Goal: Transaction & Acquisition: Purchase product/service

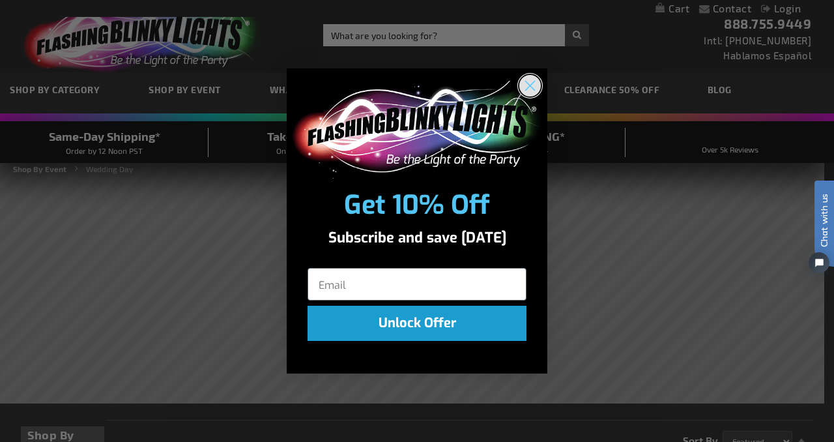
click at [534, 86] on circle "Close dialog" at bounding box center [529, 84] width 21 height 21
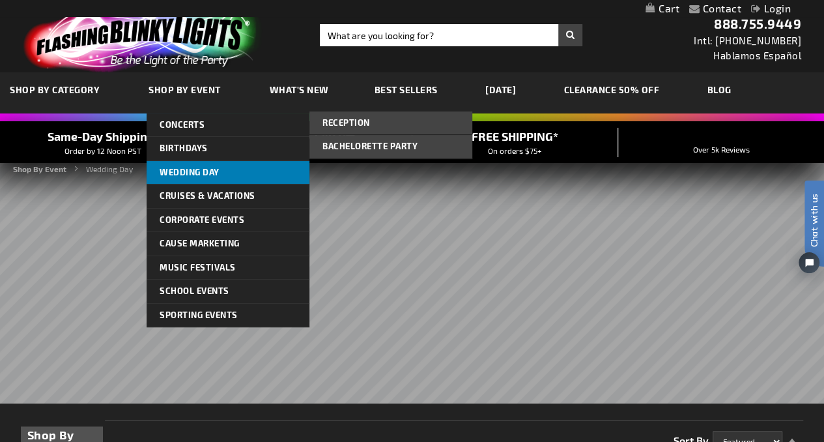
click at [194, 167] on span "Wedding Day" at bounding box center [190, 172] width 60 height 10
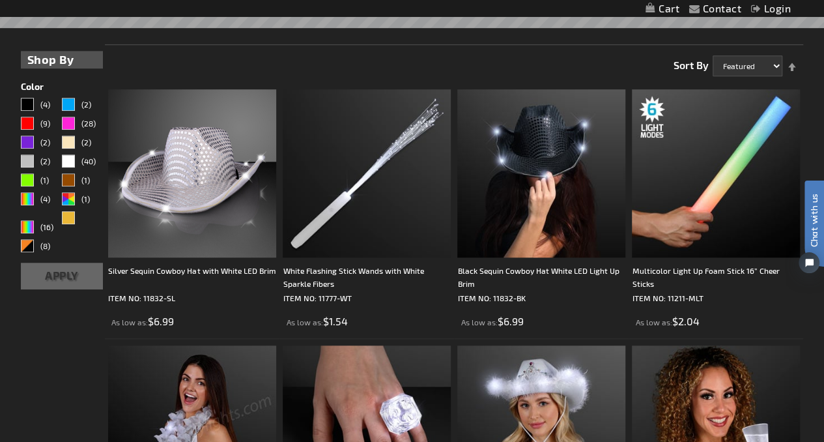
scroll to position [376, 0]
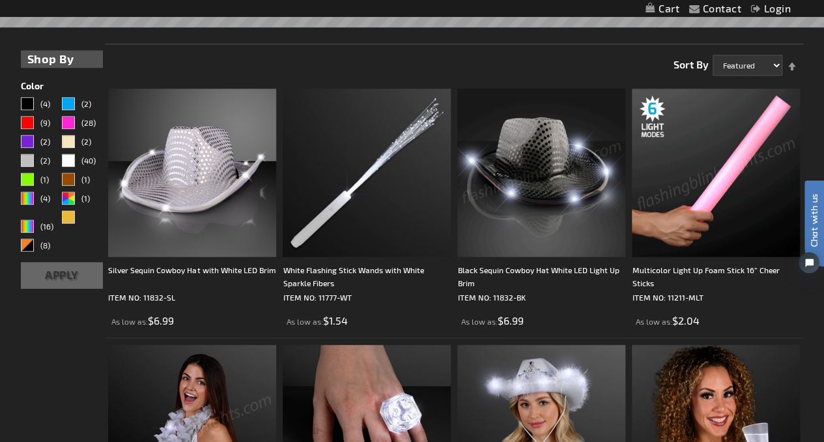
click at [737, 199] on img at bounding box center [716, 173] width 168 height 168
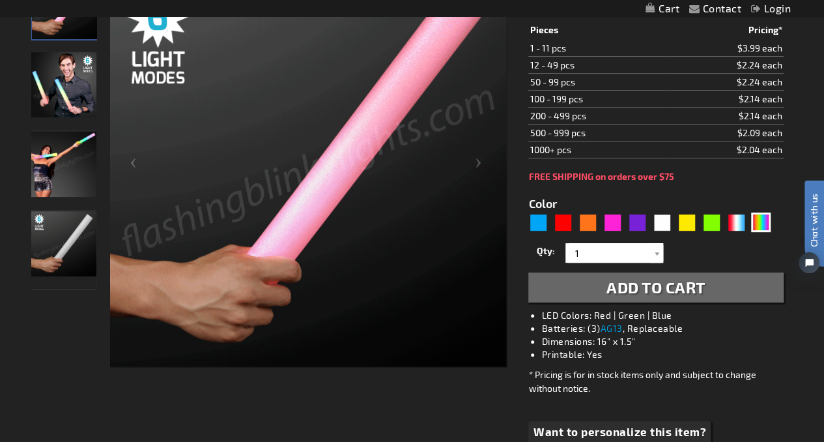
scroll to position [231, 0]
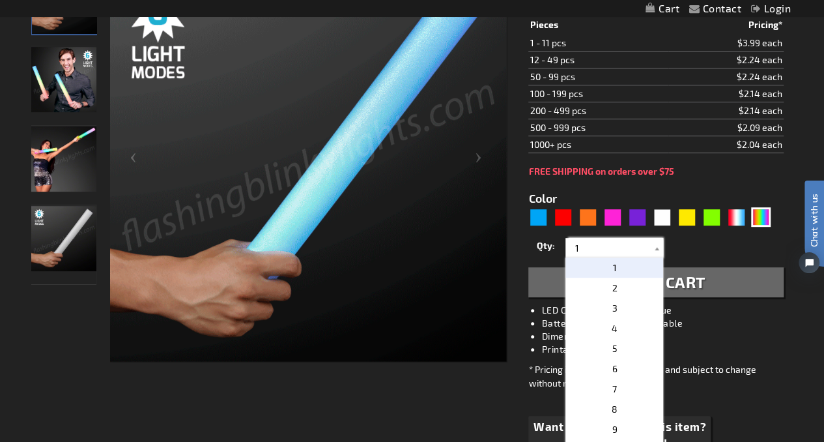
click at [580, 238] on input "1" at bounding box center [616, 248] width 94 height 20
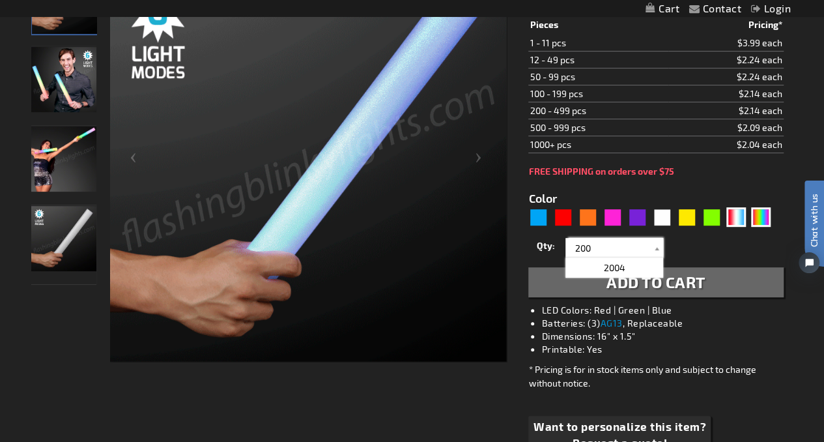
type input "200"
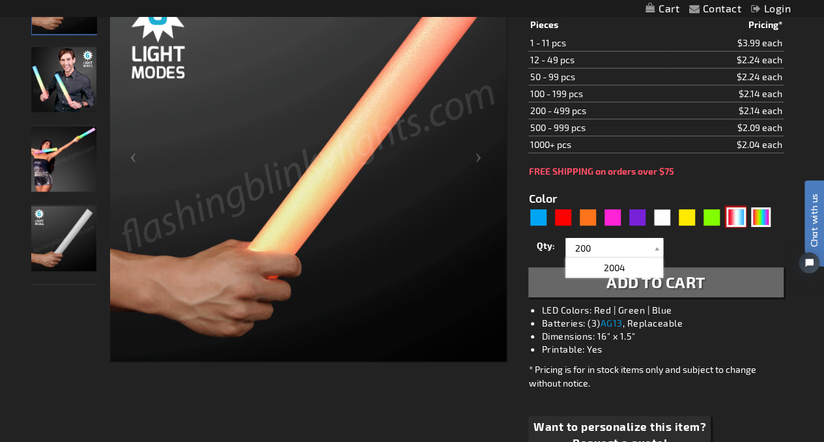
click at [732, 212] on div "RWB" at bounding box center [736, 217] width 20 height 20
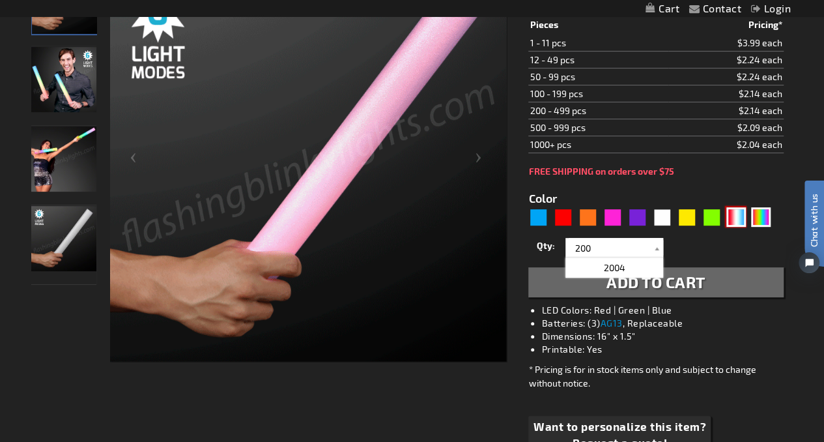
type input "5643"
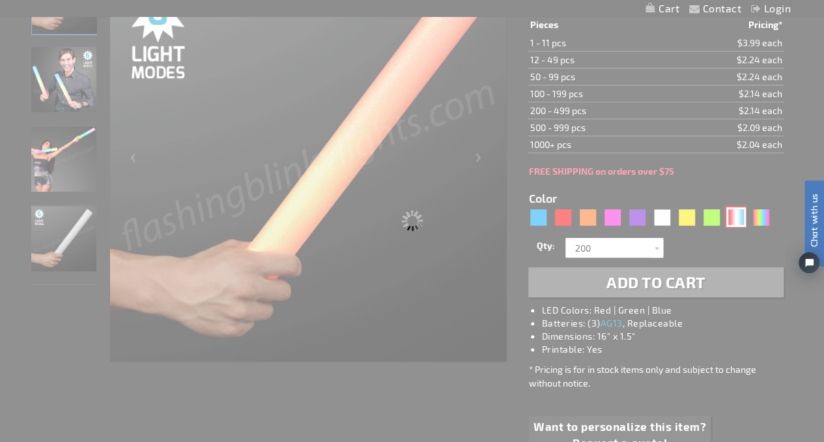
type input "11211-RWB"
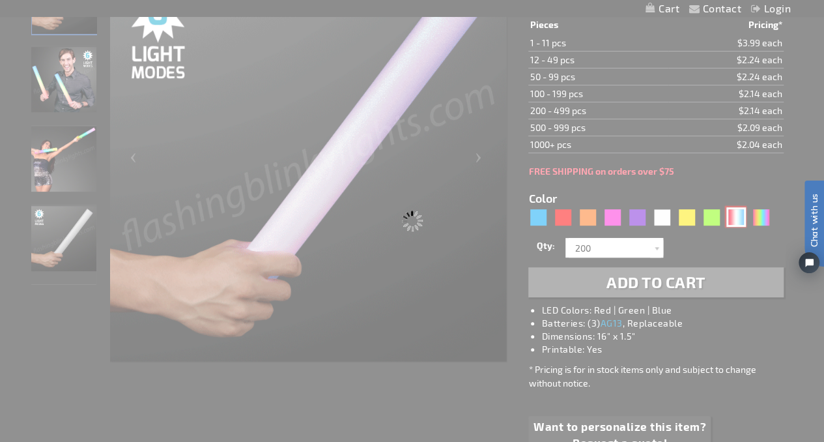
type input "Customize - Red White &amp; Blue LED Foam Batons 16&rdquo; Cheer Sticks - ITEM …"
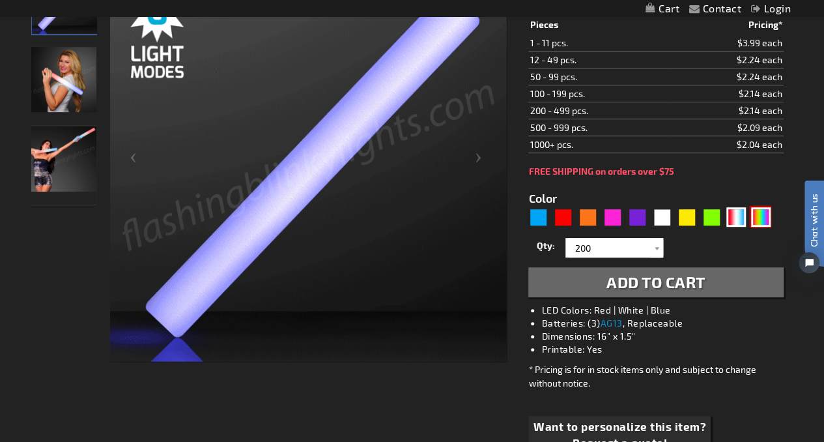
click at [755, 215] on div "Multicolor" at bounding box center [761, 217] width 20 height 20
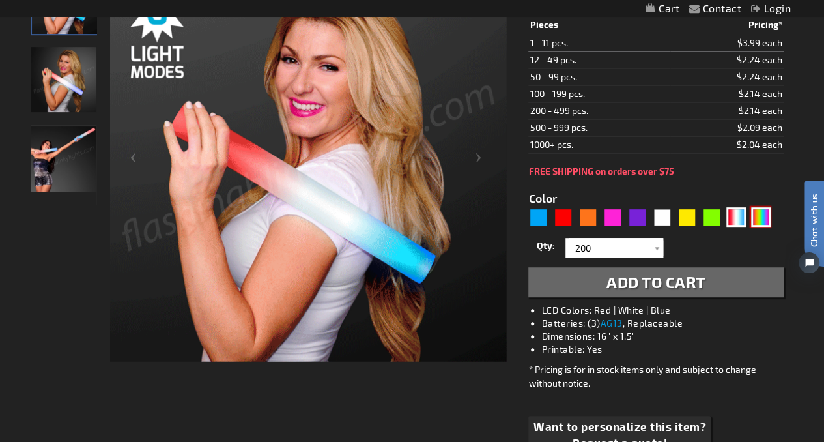
type input "5659"
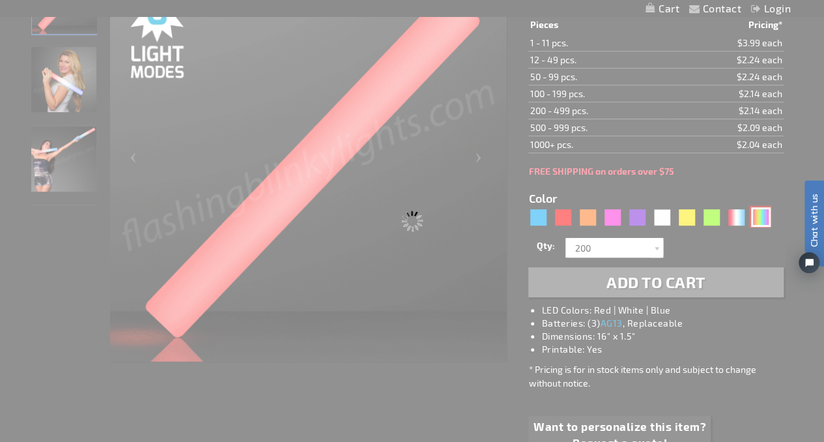
type input "11211-MLT"
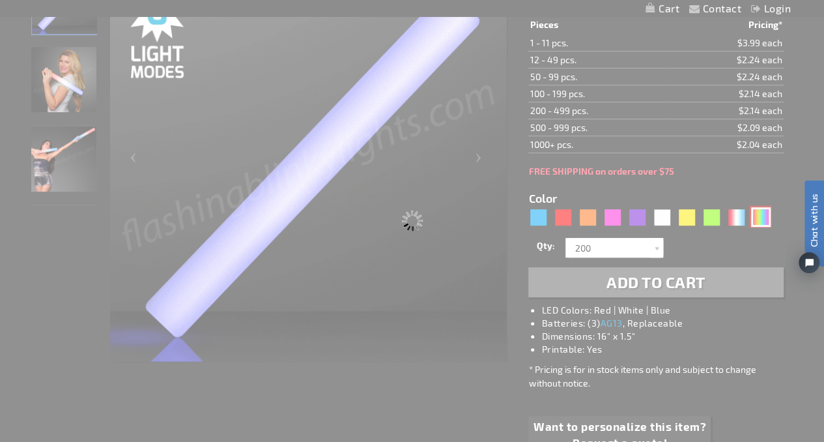
type input "Customize - Multicolor Light Up Foam Stick 16&rdquo; Cheer Sticks - ITEM NO: 11…"
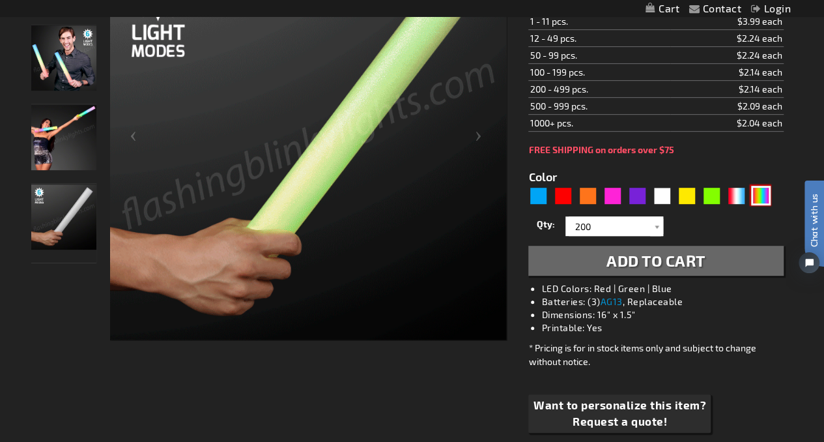
scroll to position [262, 0]
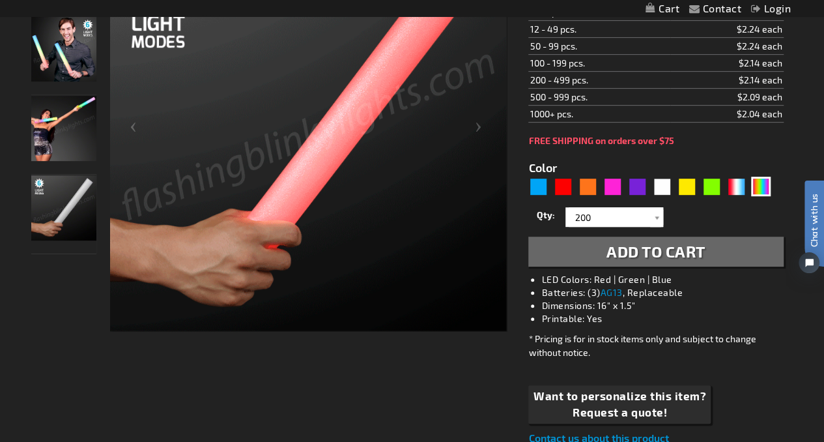
click at [722, 249] on button "Add to Cart" at bounding box center [655, 251] width 255 height 30
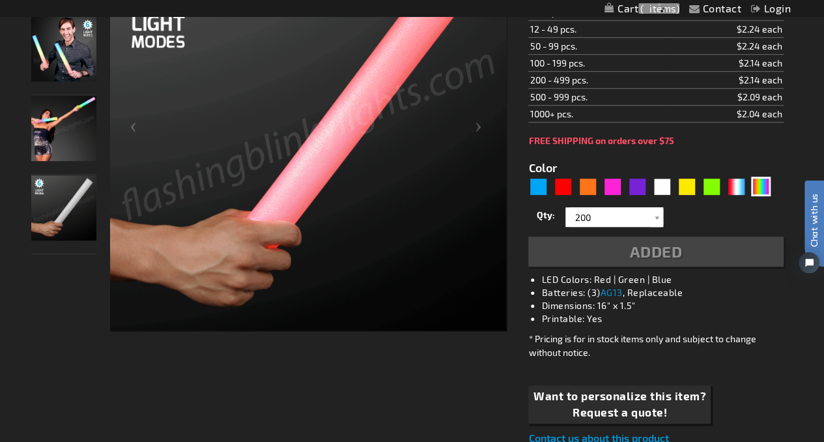
scroll to position [291, 0]
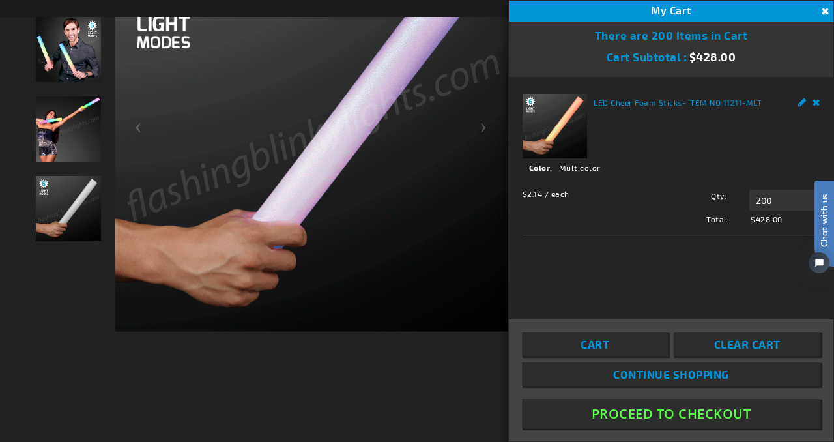
click at [820, 11] on button "Close" at bounding box center [823, 12] width 14 height 14
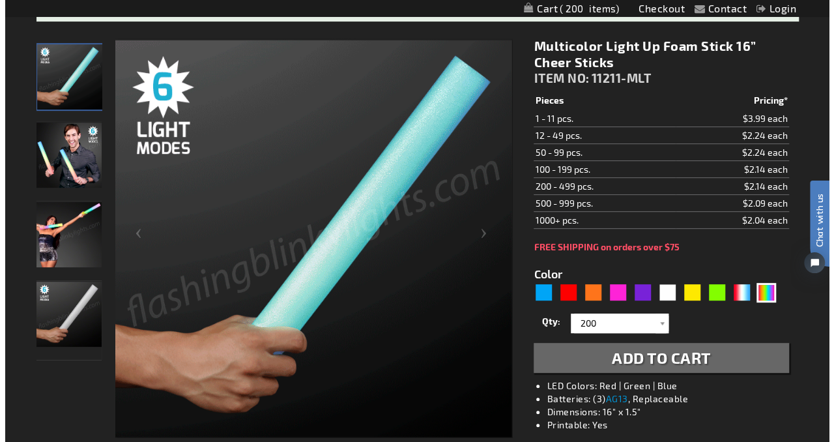
scroll to position [193, 0]
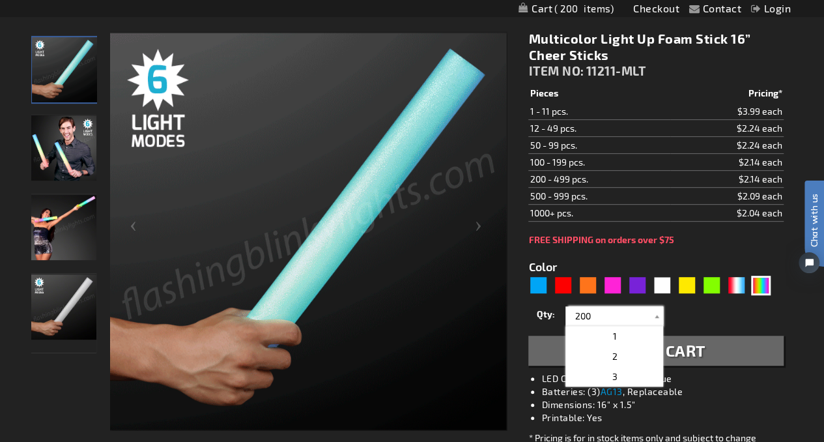
click at [608, 317] on input "200" at bounding box center [616, 316] width 94 height 20
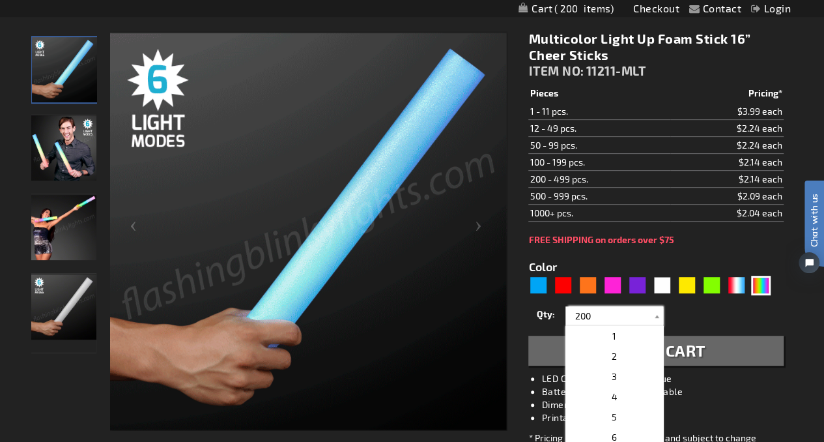
drag, startPoint x: 608, startPoint y: 317, endPoint x: 534, endPoint y: 316, distance: 73.6
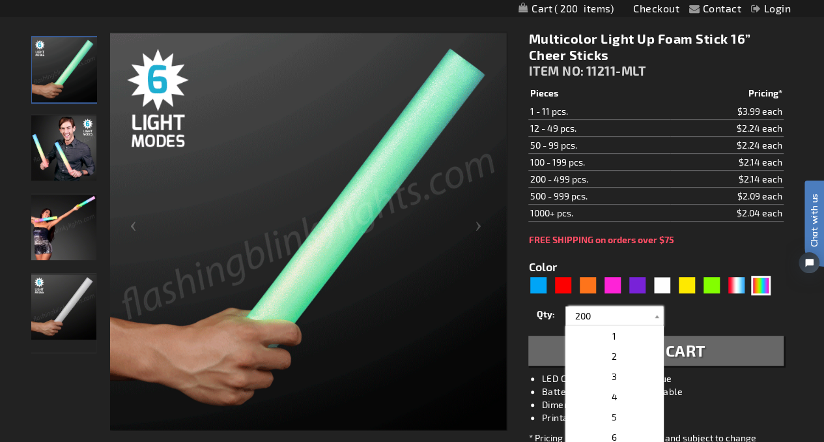
click at [534, 316] on div "Qty 1 2 3 4 5 6 7 8 9 10 11 12 24 36 48 60 72 84 96 108 120 132 144 156 168" at bounding box center [655, 316] width 255 height 26
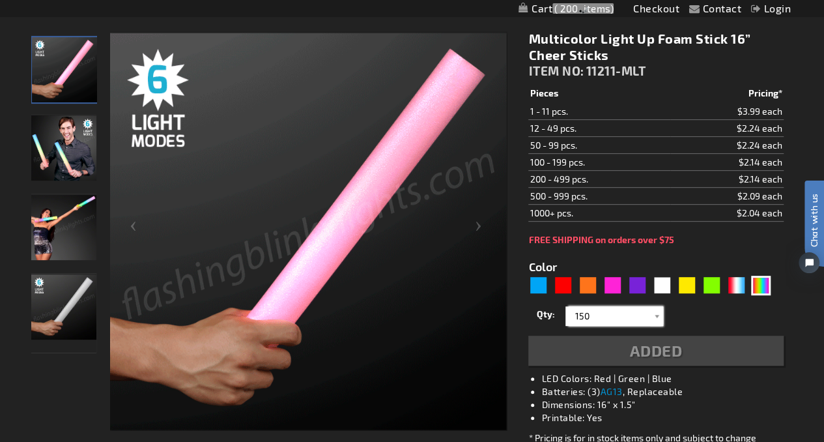
type input "150"
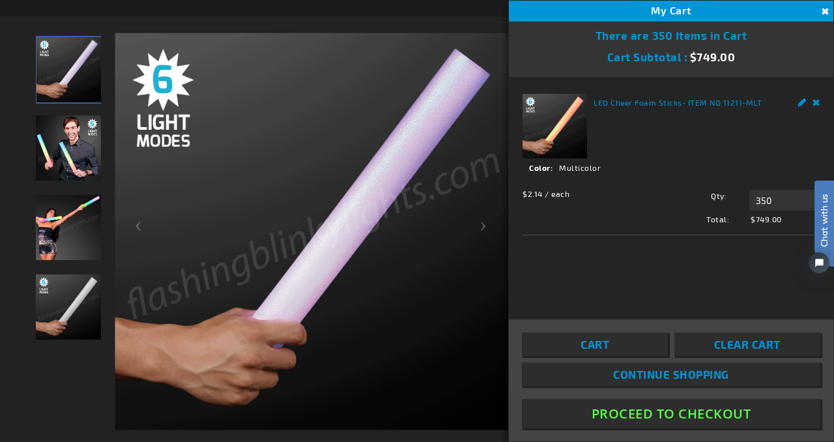
click at [816, 100] on link "Remove" at bounding box center [816, 101] width 8 height 14
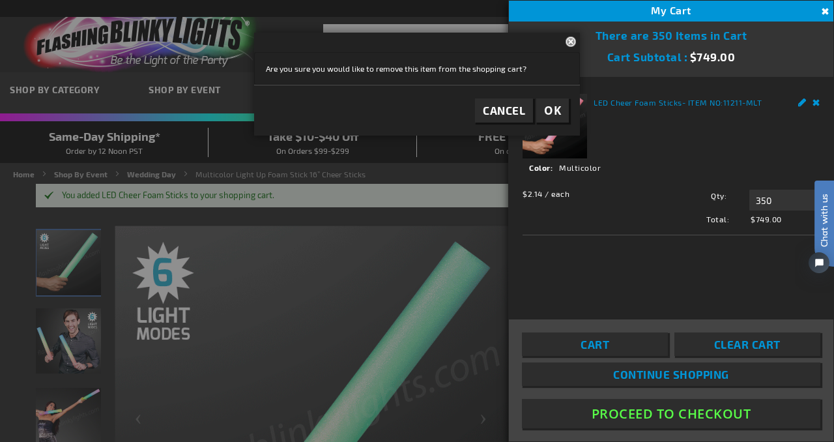
click at [554, 104] on span "OK" at bounding box center [552, 110] width 17 height 15
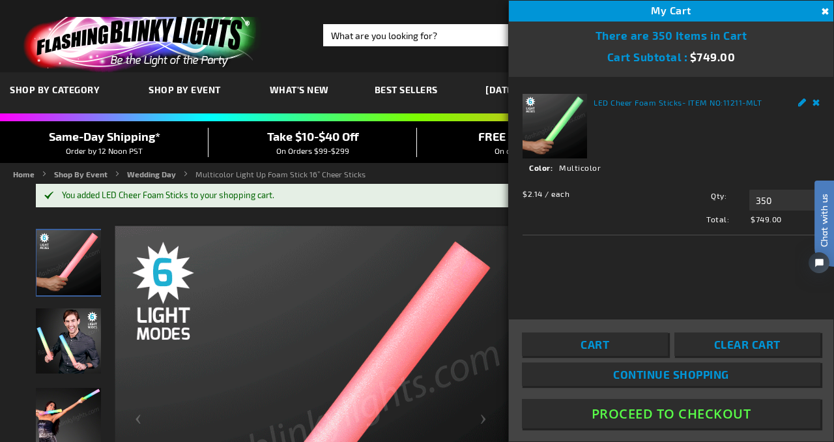
click at [823, 10] on button "Close" at bounding box center [823, 12] width 14 height 14
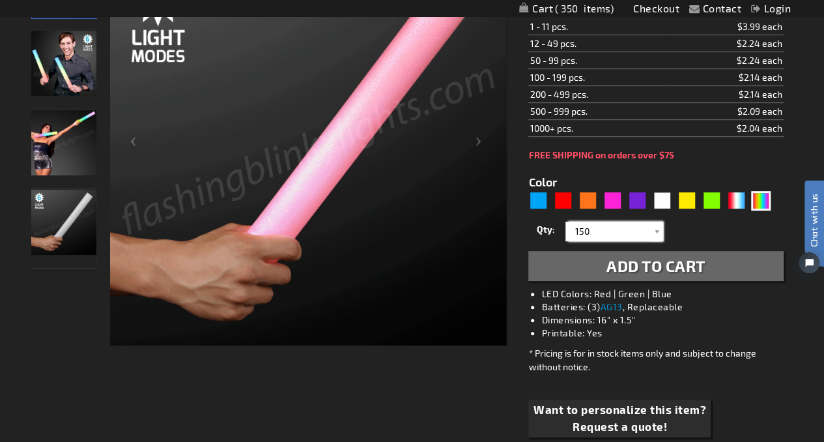
scroll to position [286, 0]
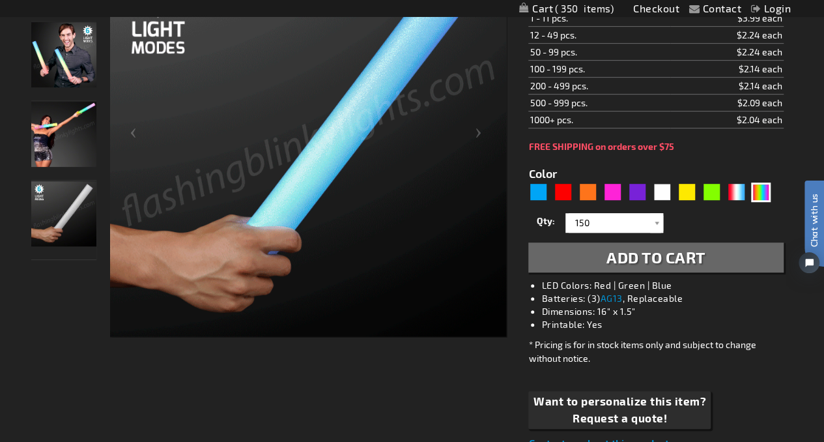
click at [603, 253] on button "Add to Cart" at bounding box center [655, 257] width 255 height 30
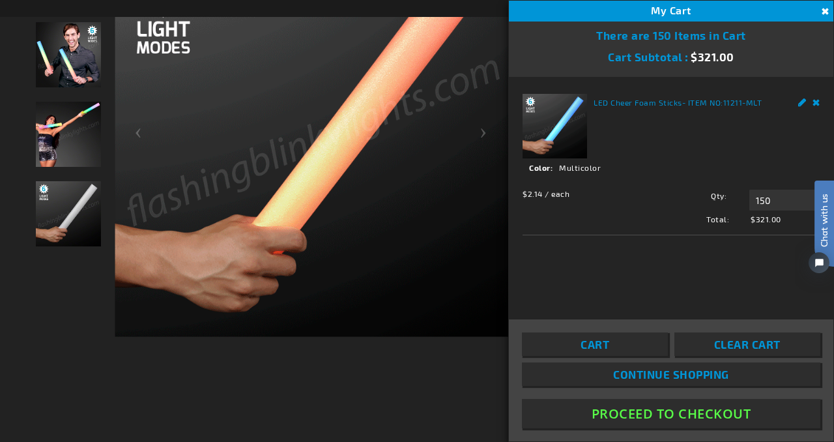
click at [821, 10] on button "Close" at bounding box center [823, 12] width 14 height 14
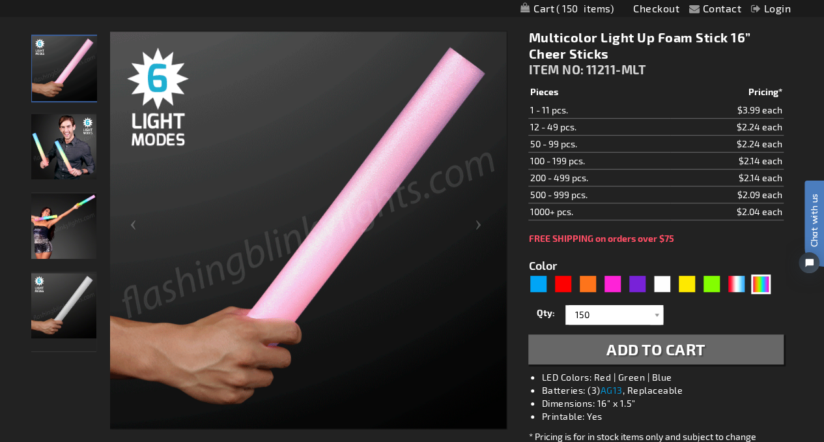
scroll to position [193, 0]
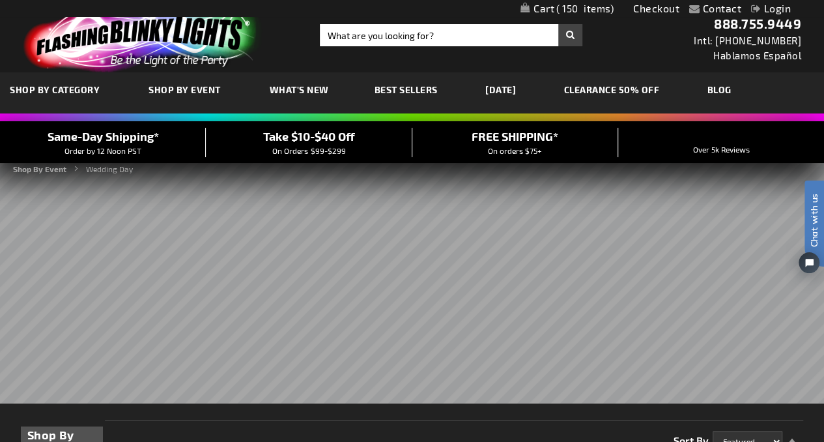
click at [420, 85] on span "Best Sellers" at bounding box center [406, 89] width 63 height 11
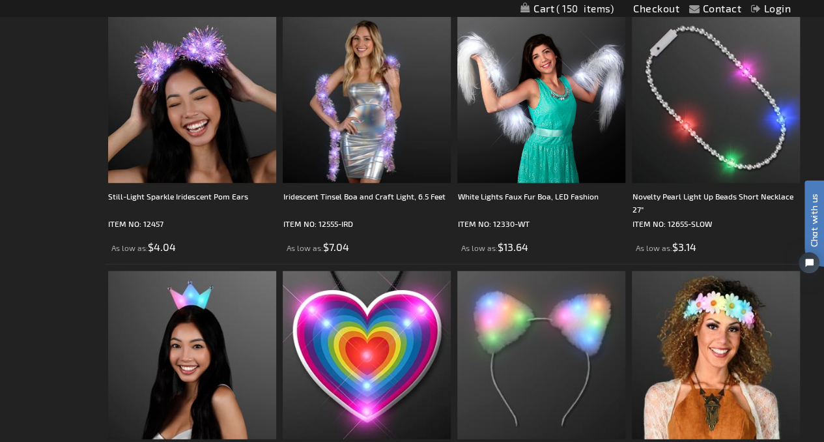
scroll to position [1672, 0]
